Goal: Transaction & Acquisition: Subscribe to service/newsletter

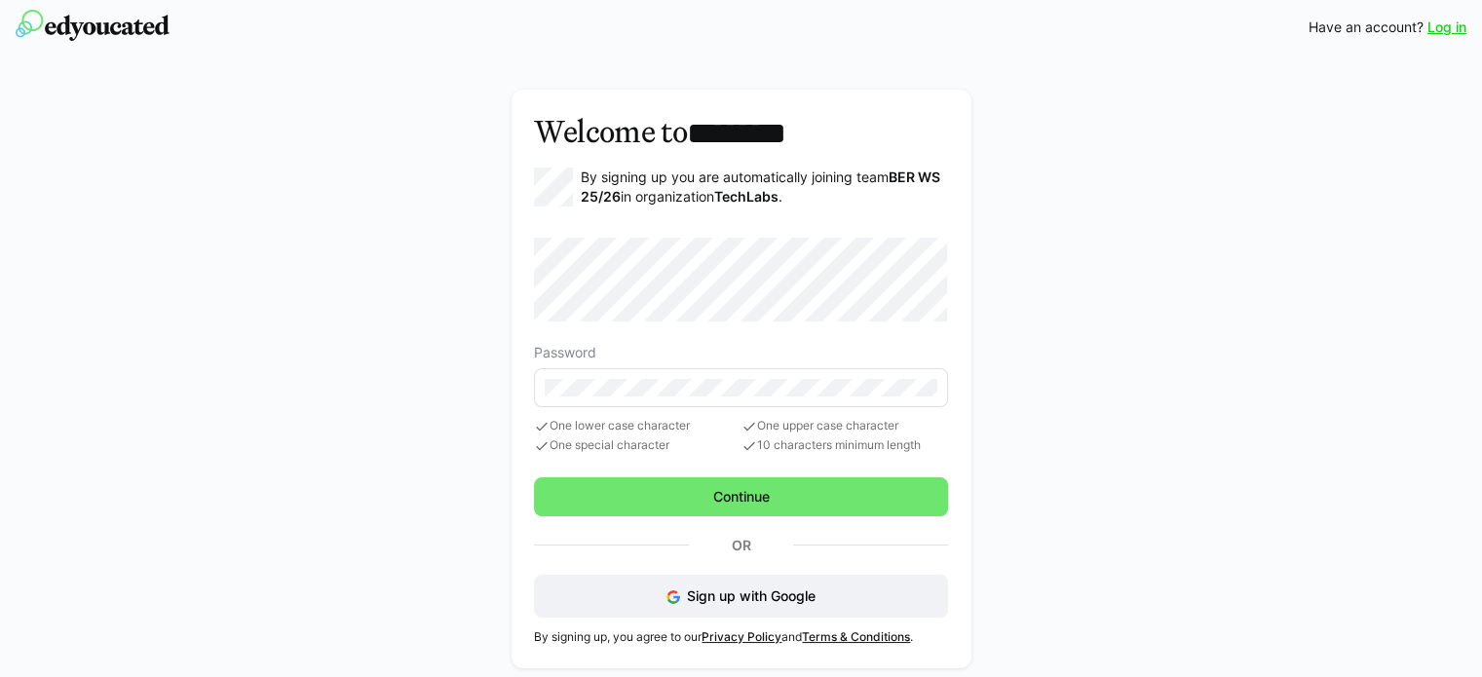
scroll to position [6, 0]
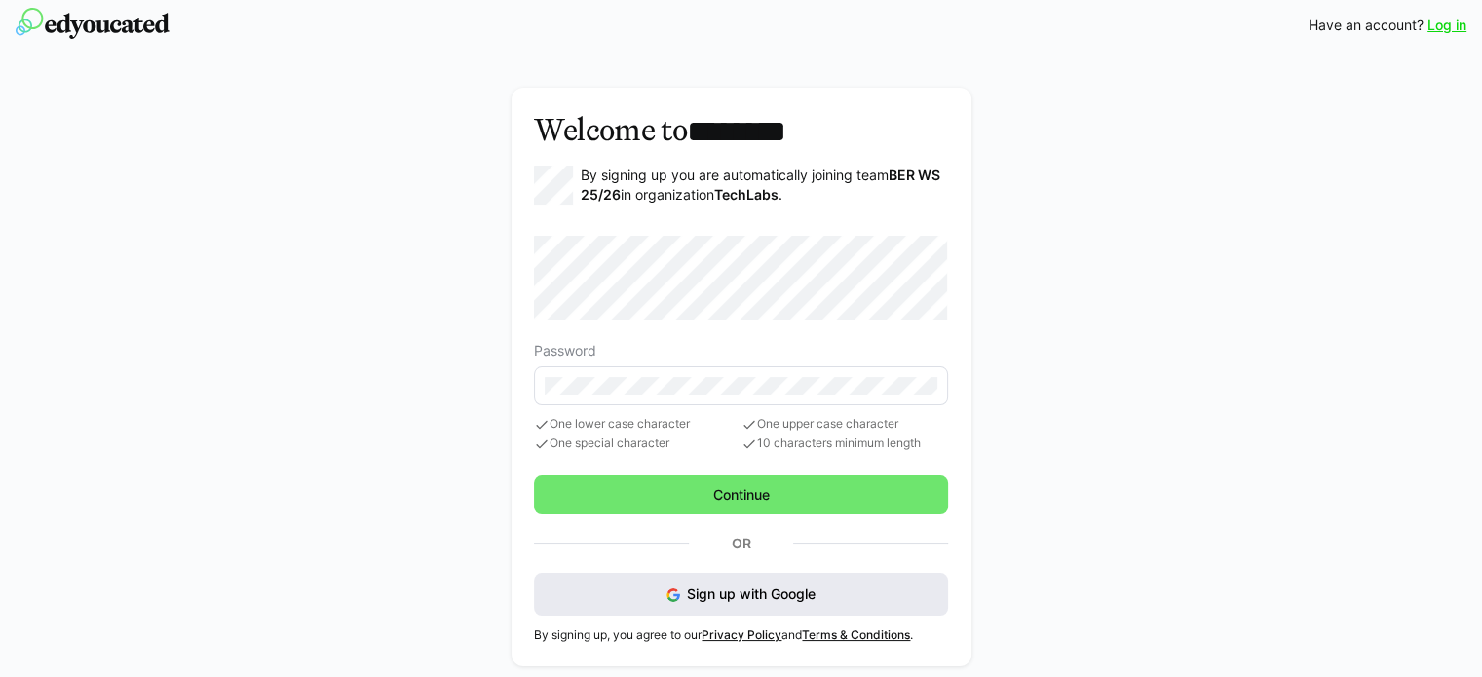
click at [748, 586] on span "Sign up with Google" at bounding box center [751, 594] width 129 height 17
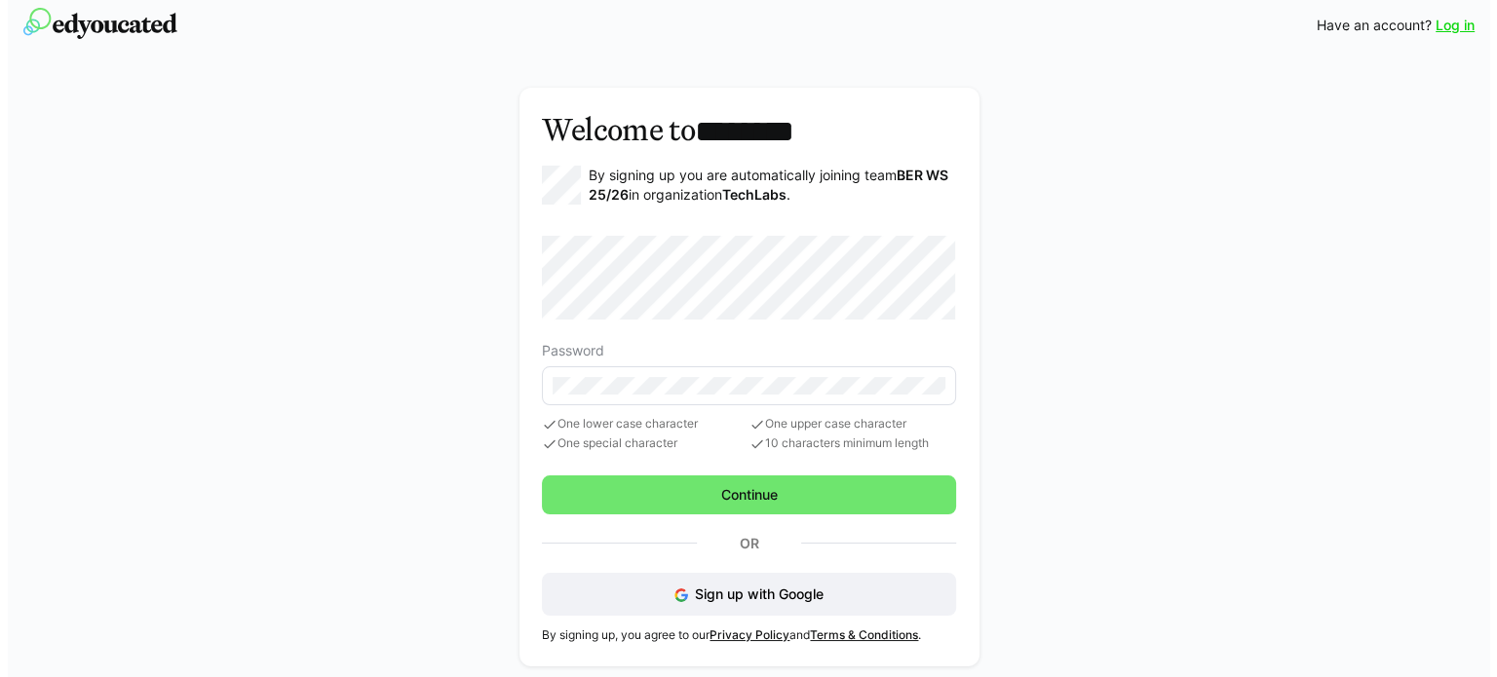
scroll to position [0, 0]
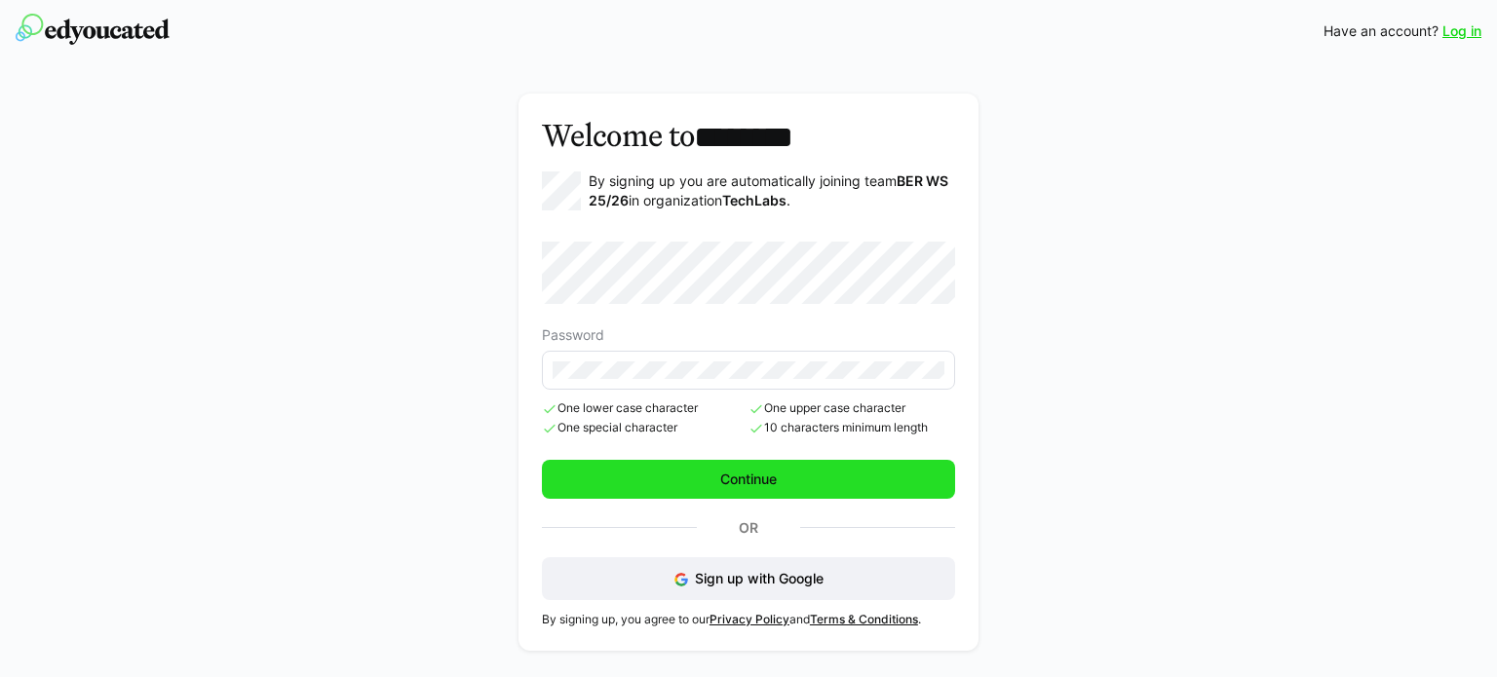
click at [773, 479] on span "Continue" at bounding box center [748, 479] width 62 height 19
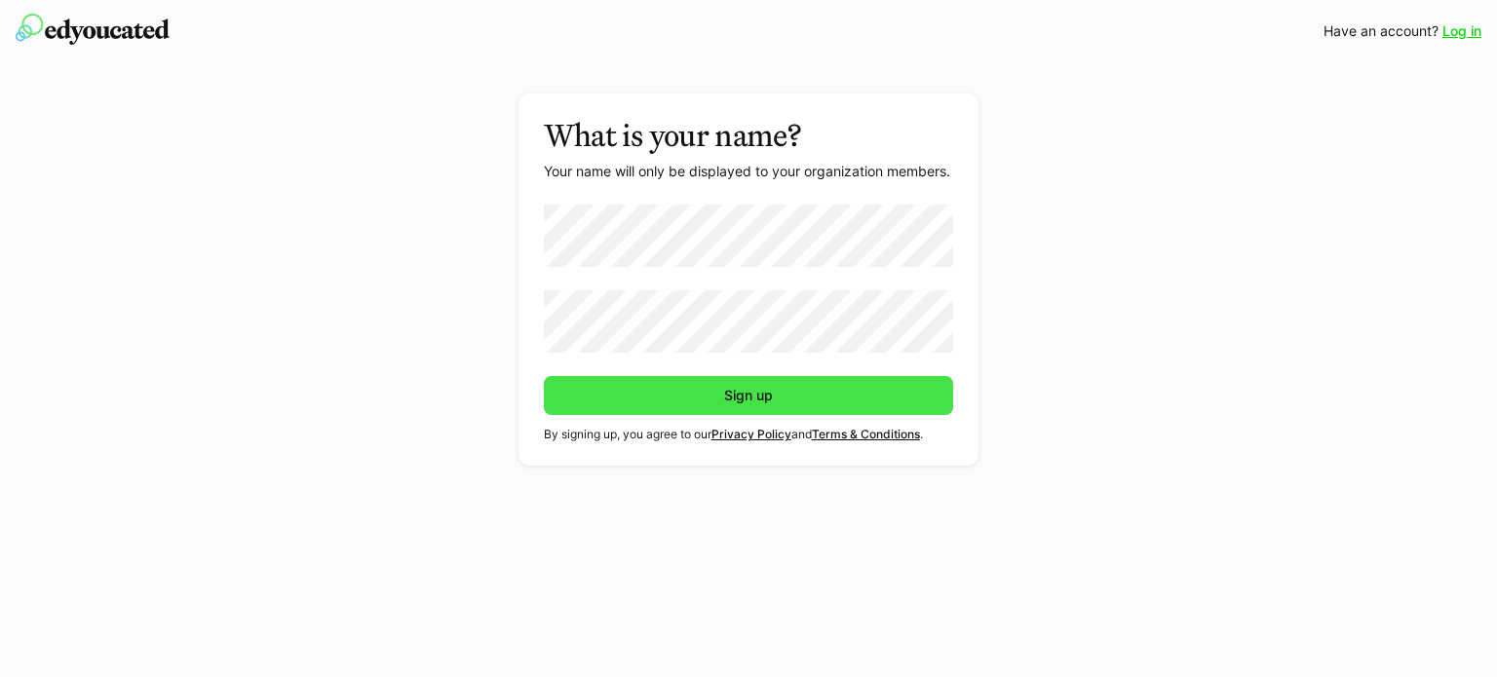
click at [762, 392] on span "Sign up" at bounding box center [748, 395] width 55 height 19
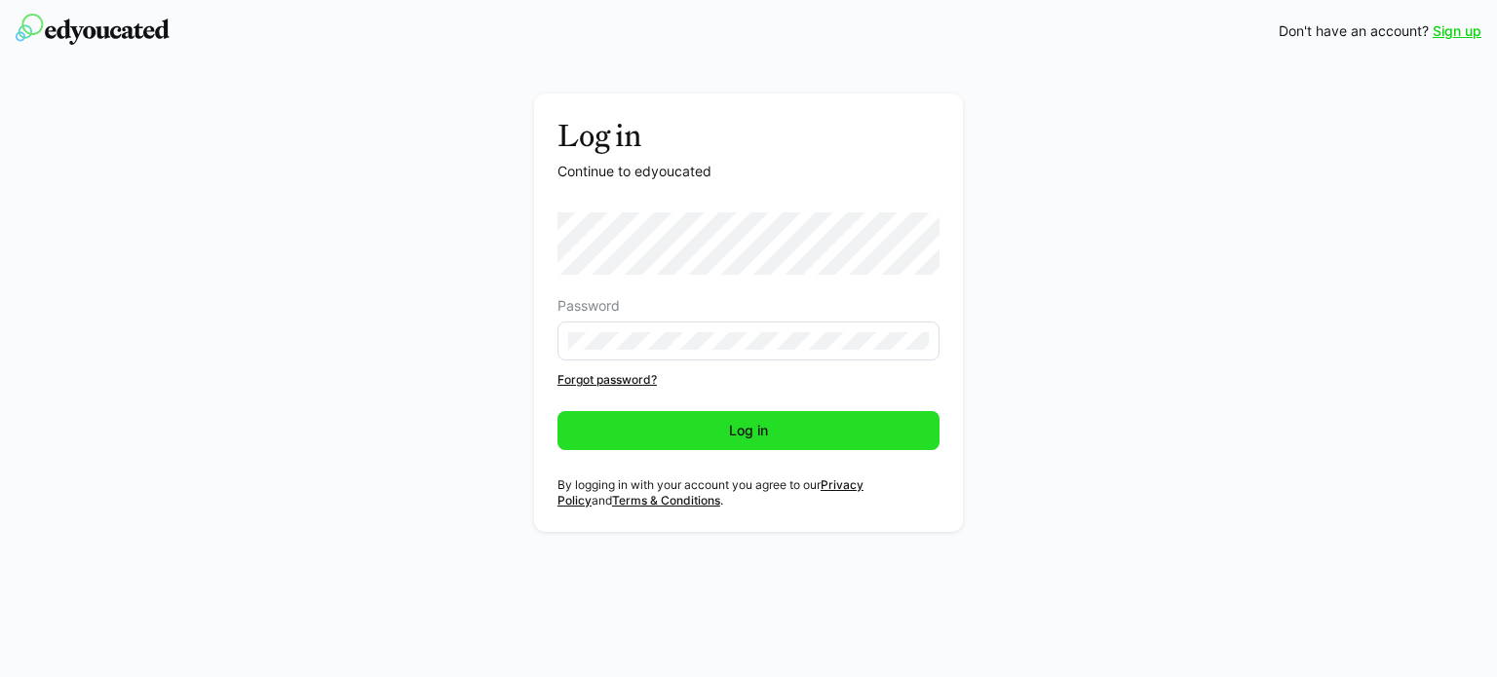
click at [732, 434] on span "Log in" at bounding box center [748, 430] width 45 height 19
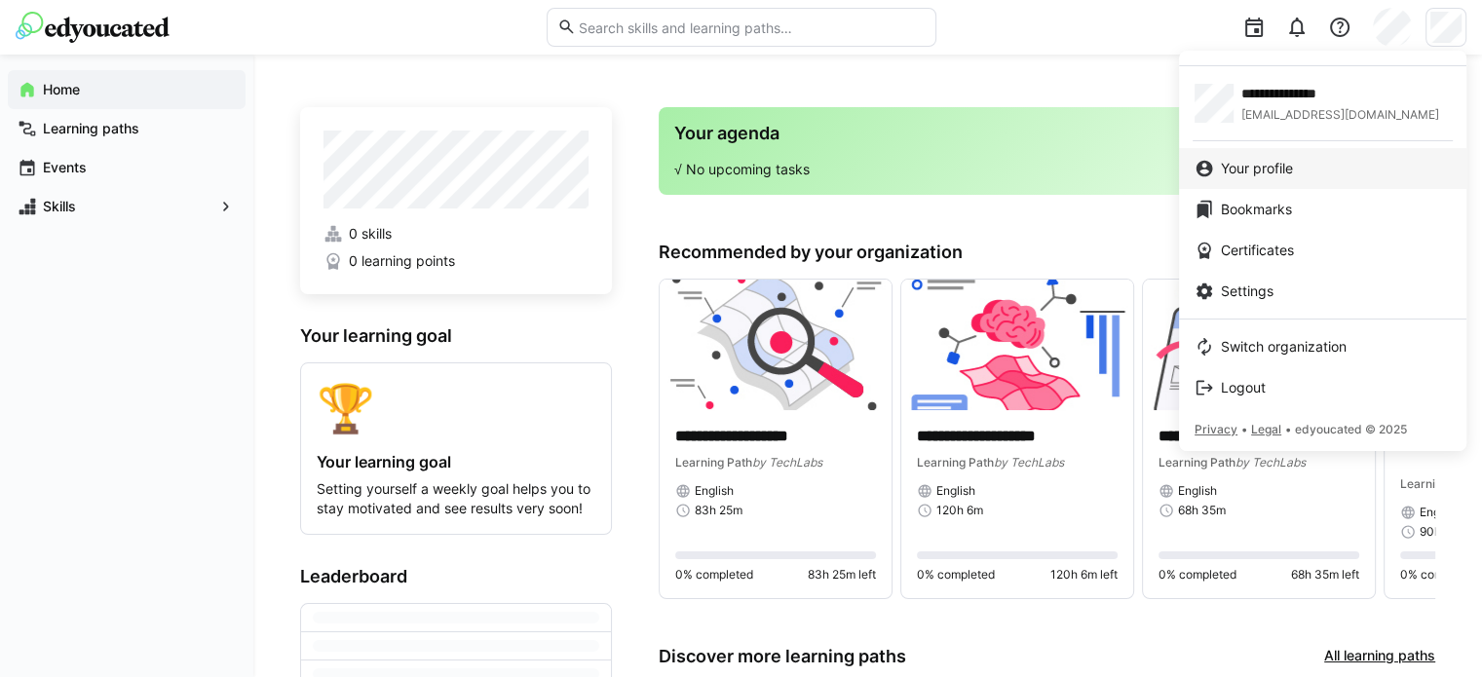
click at [1276, 169] on span "Your profile" at bounding box center [1257, 168] width 72 height 19
